Goal: Use online tool/utility: Utilize a website feature to perform a specific function

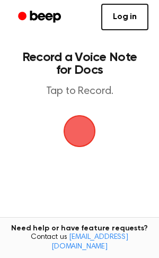
click at [82, 127] on span "button" at bounding box center [80, 131] width 30 height 30
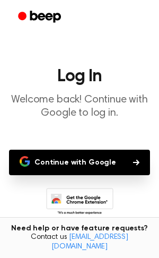
click at [81, 175] on button "Continue with Google" at bounding box center [79, 162] width 141 height 25
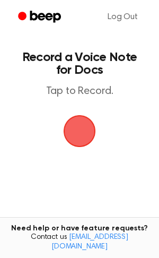
click at [80, 121] on span "button" at bounding box center [80, 131] width 30 height 30
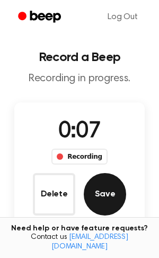
click at [96, 194] on button "Save" at bounding box center [105, 194] width 42 height 42
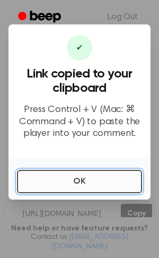
click at [75, 177] on button "OK" at bounding box center [79, 181] width 125 height 23
